Goal: Task Accomplishment & Management: Use online tool/utility

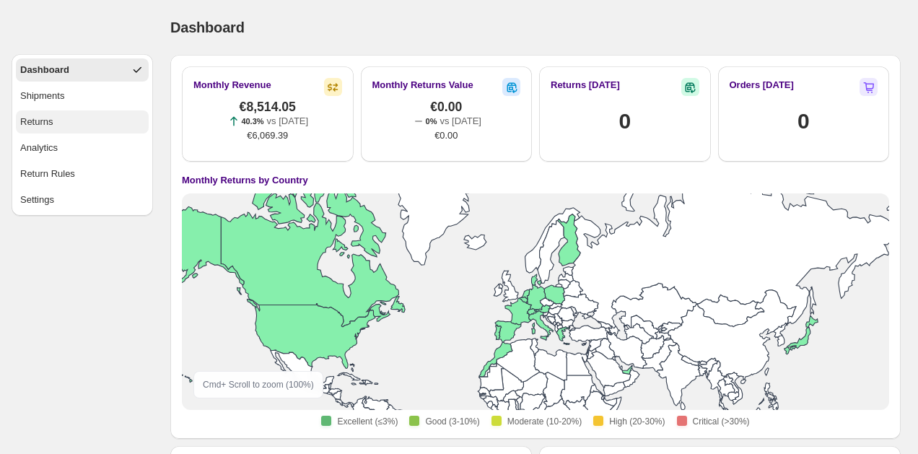
click at [61, 129] on button "Returns" at bounding box center [82, 121] width 133 height 23
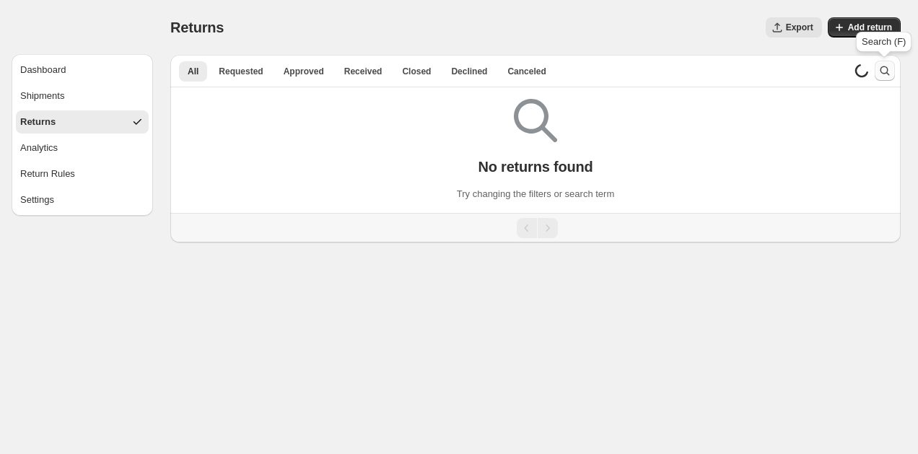
click at [887, 67] on icon "Search and filter results" at bounding box center [884, 70] width 14 height 14
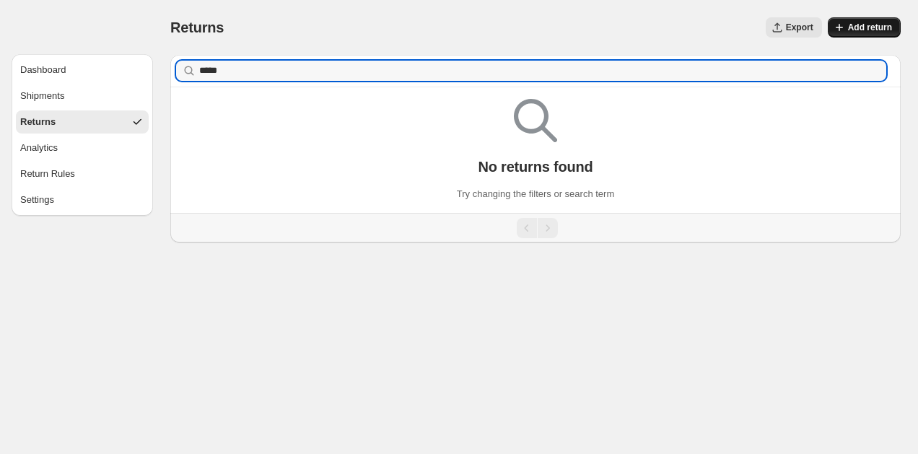
type input "*****"
click at [856, 22] on button "Add return" at bounding box center [863, 27] width 73 height 20
